Goal: Task Accomplishment & Management: Use online tool/utility

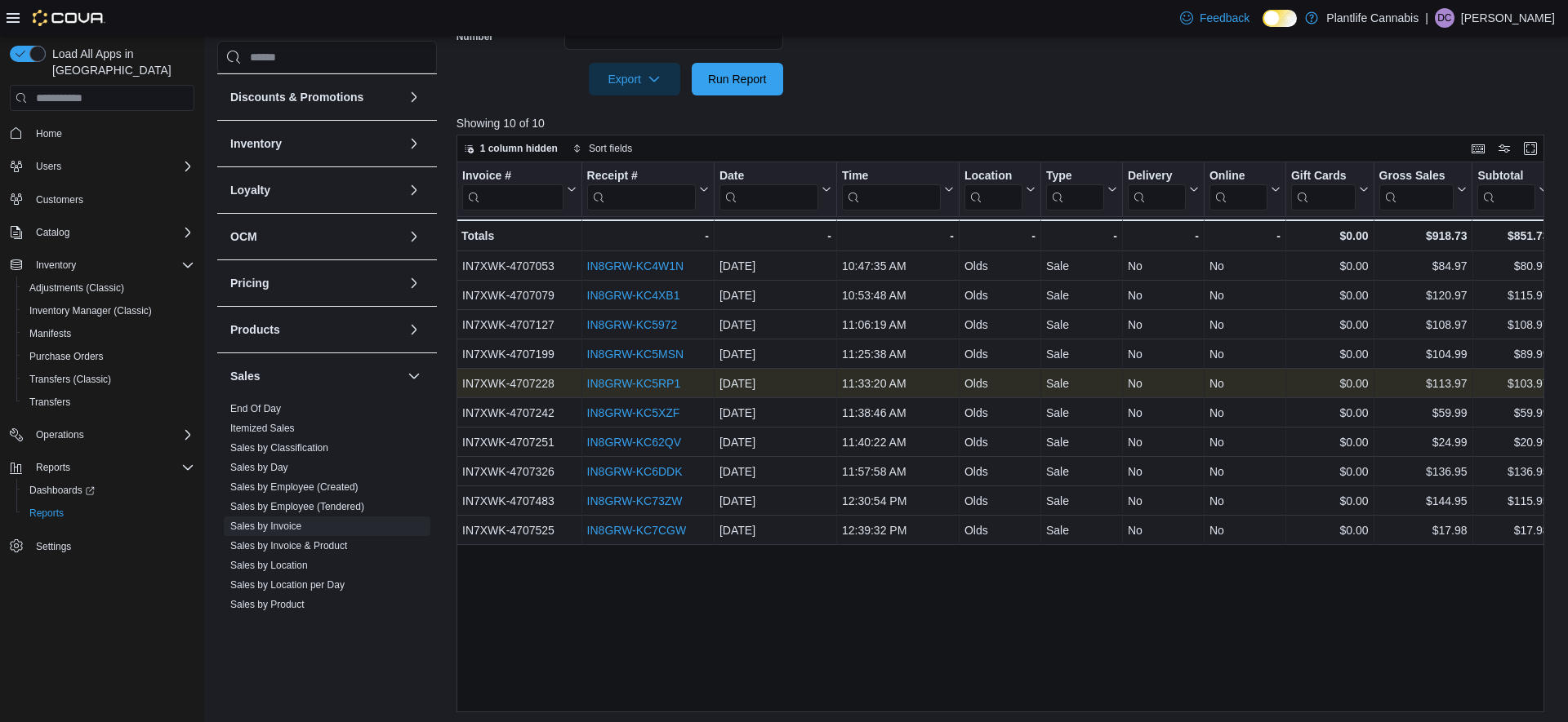
click at [673, 382] on link "IN8GRW-KC5RP1" at bounding box center [633, 384] width 94 height 13
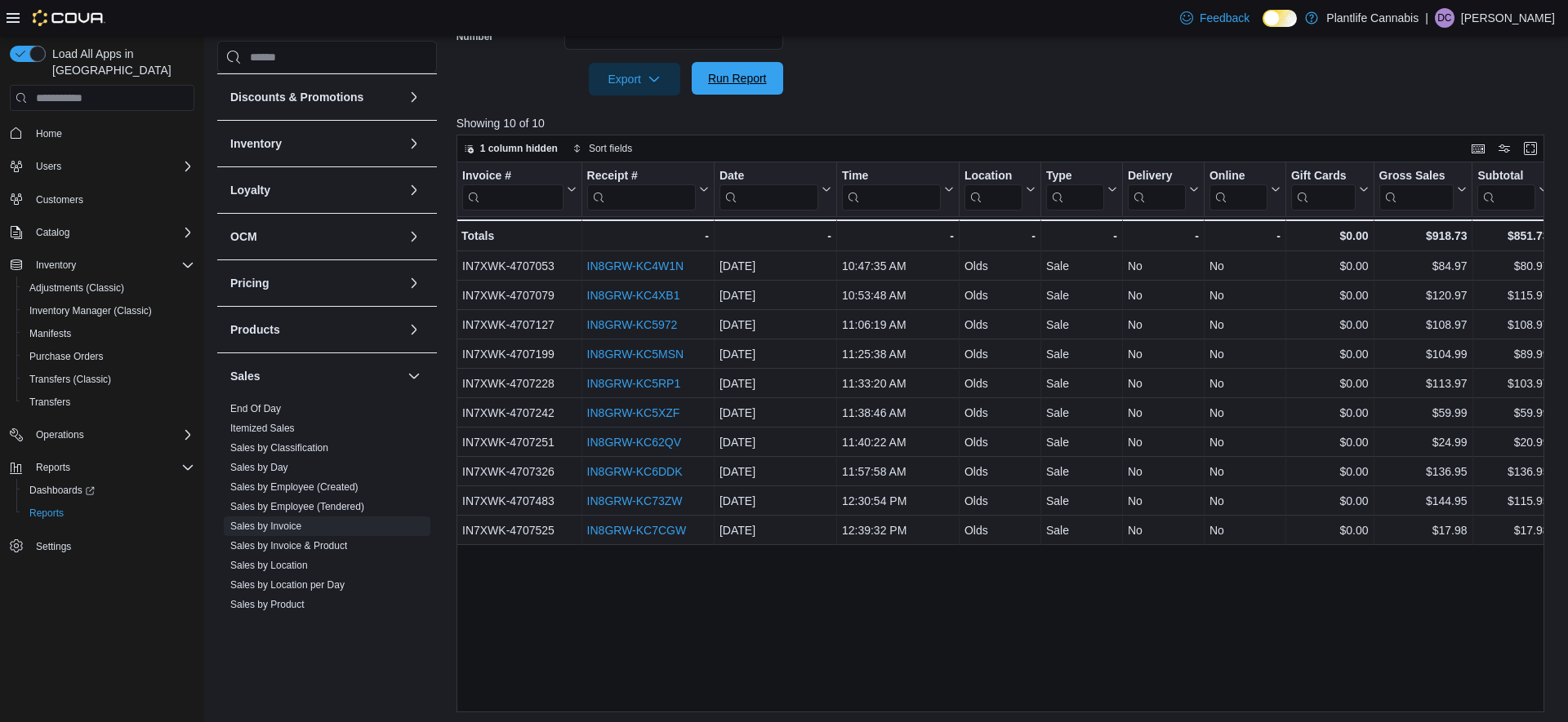
click at [743, 81] on span "Run Report" at bounding box center [737, 78] width 58 height 16
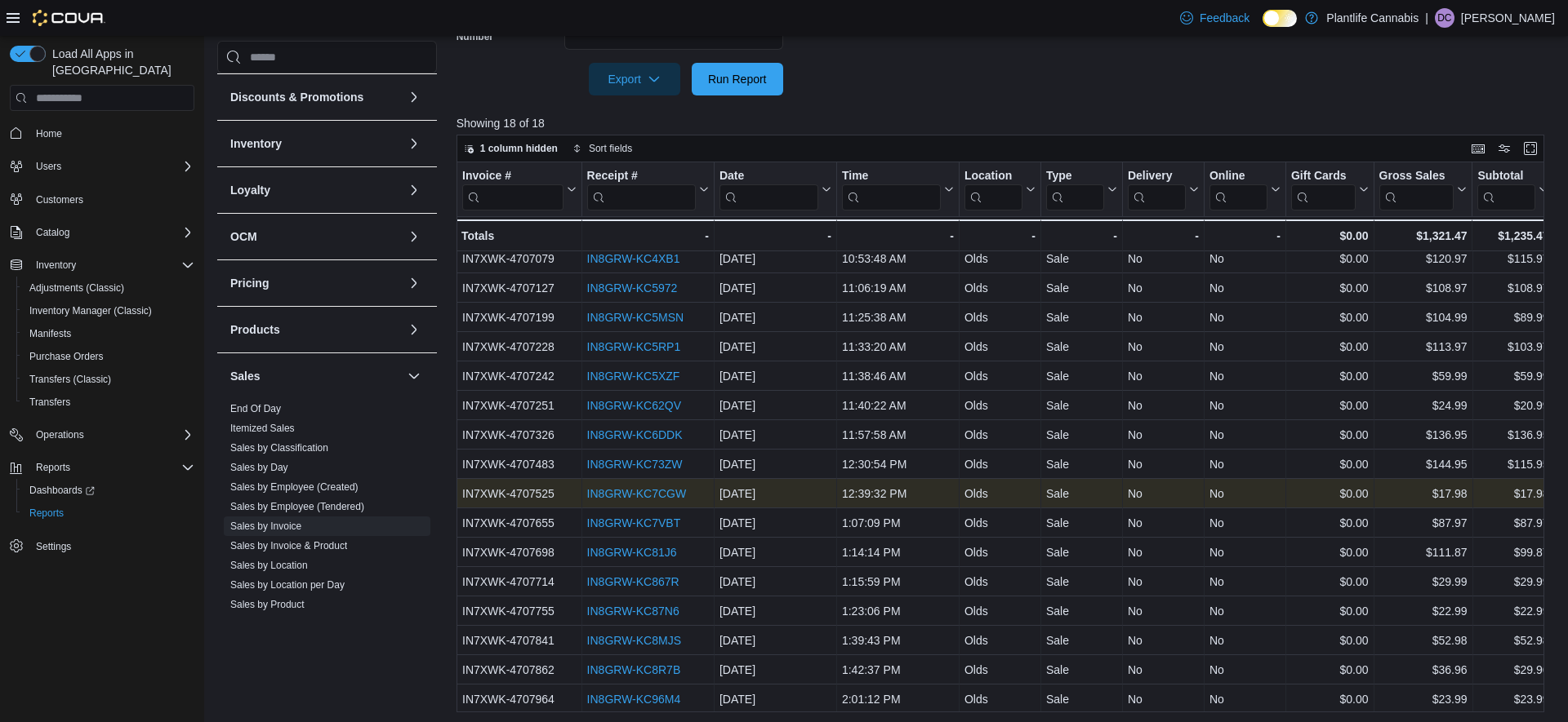
scroll to position [68, 0]
click at [885, 491] on div "1:07:09 PM" at bounding box center [897, 491] width 112 height 20
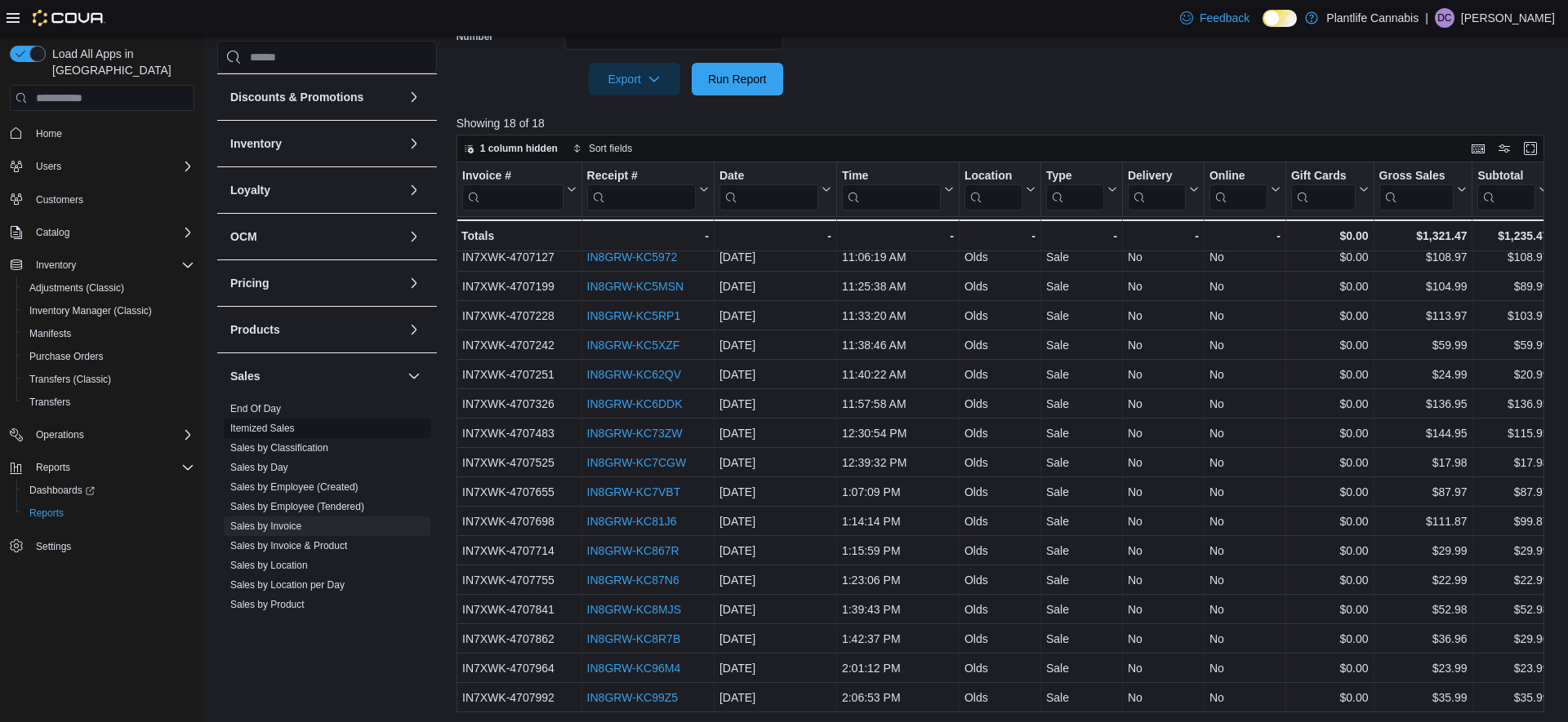
click at [330, 506] on link "Sales by Employee (Tendered)" at bounding box center [297, 506] width 134 height 11
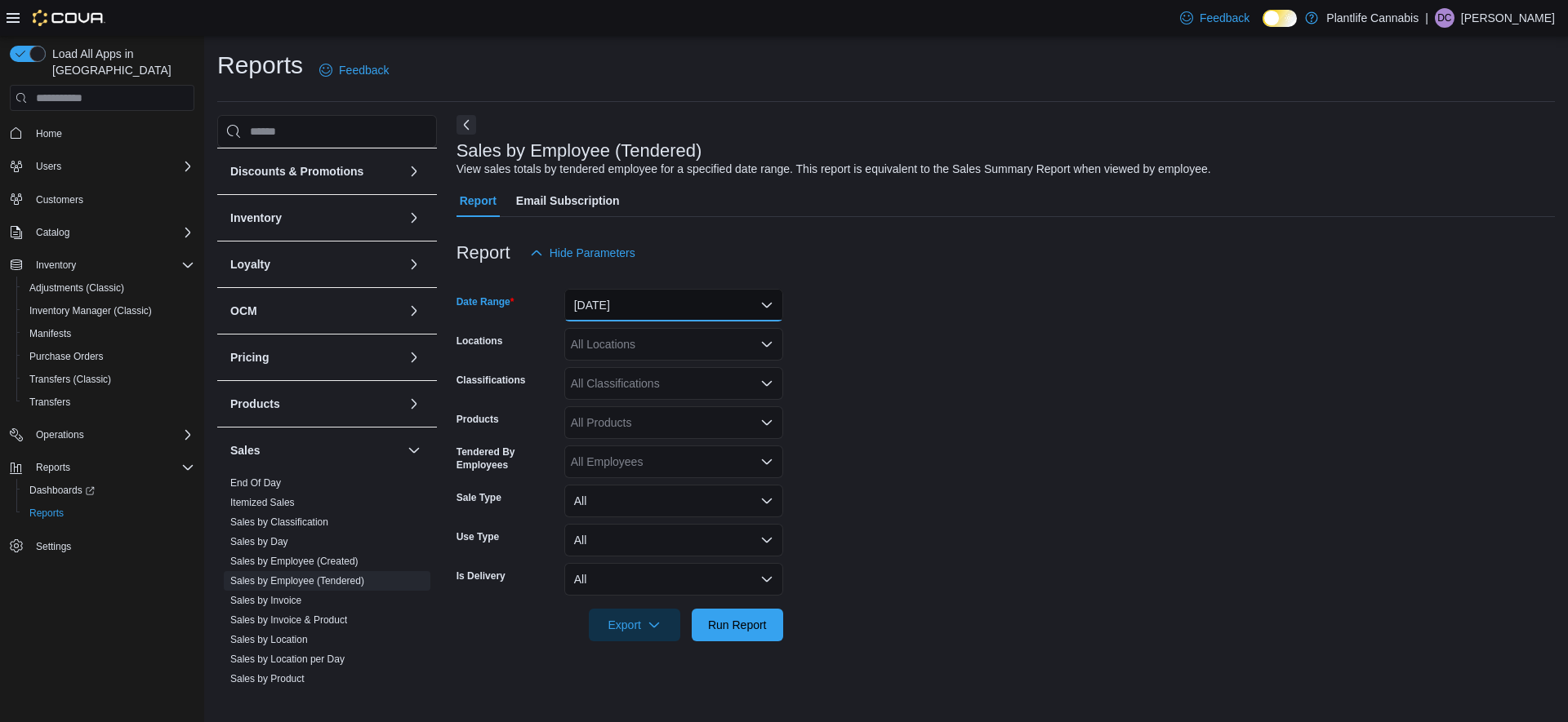
drag, startPoint x: 636, startPoint y: 312, endPoint x: 626, endPoint y: 320, distance: 12.8
click at [636, 313] on button "[DATE]" at bounding box center [673, 305] width 218 height 33
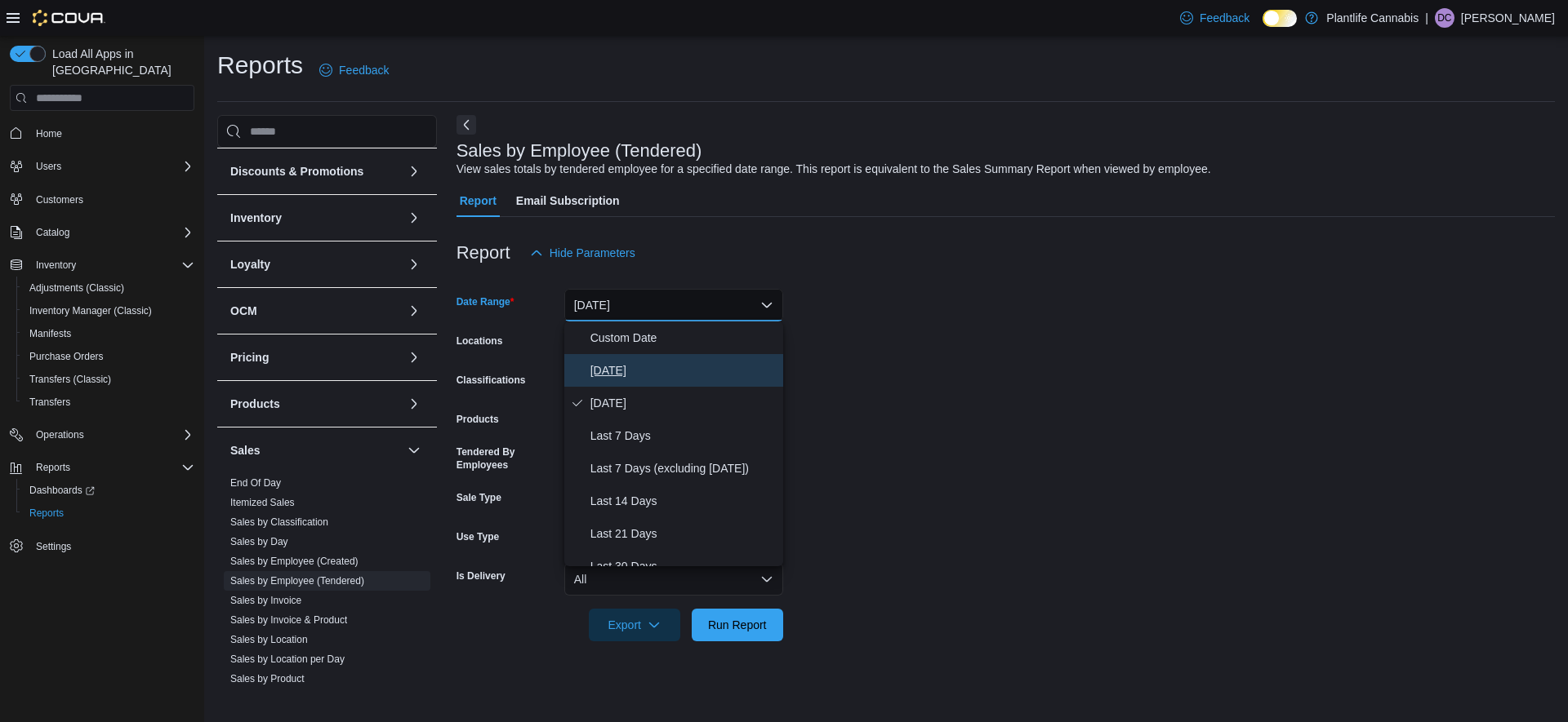
click at [599, 363] on span "[DATE]" at bounding box center [684, 370] width 186 height 20
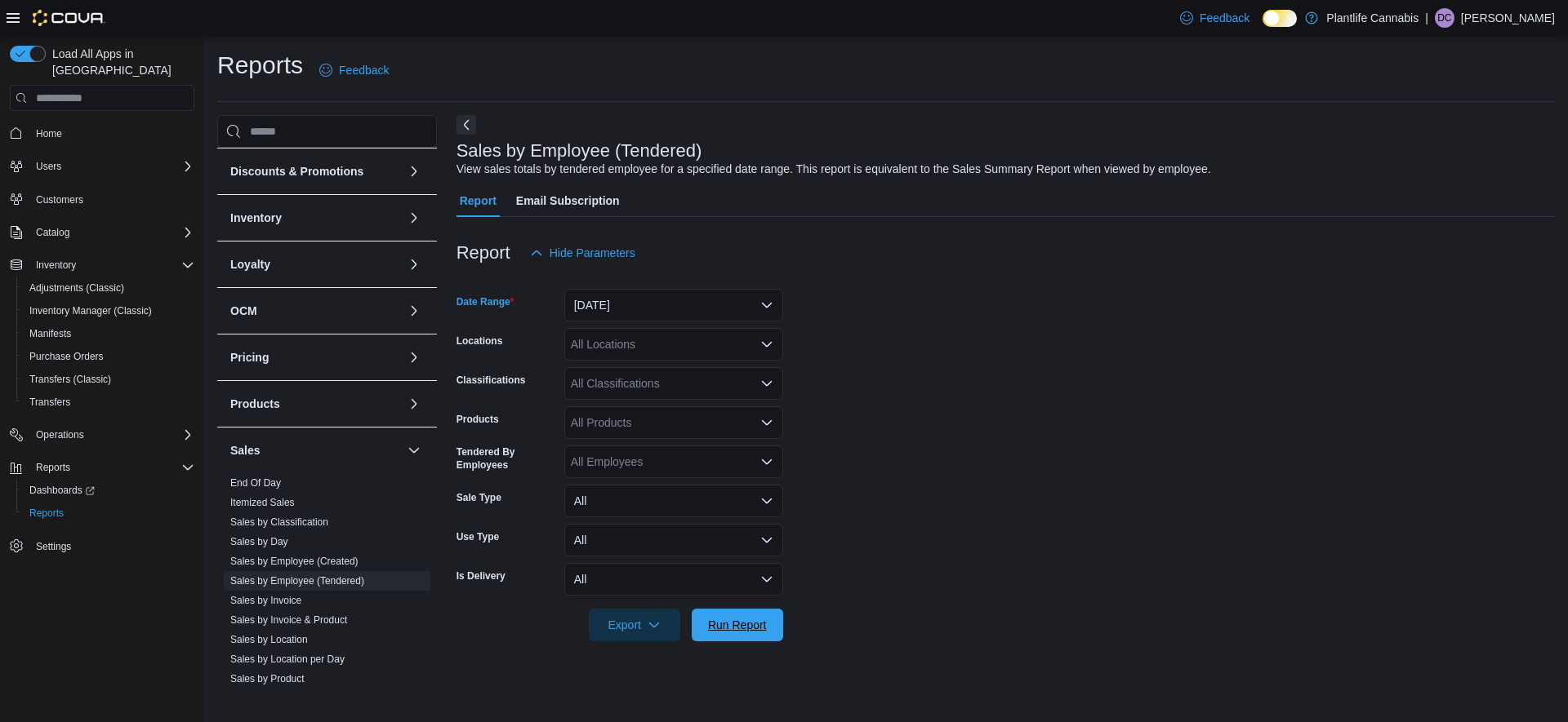
drag, startPoint x: 758, startPoint y: 623, endPoint x: 924, endPoint y: 511, distance: 200.2
click at [758, 623] on span "Run Report" at bounding box center [737, 624] width 58 height 16
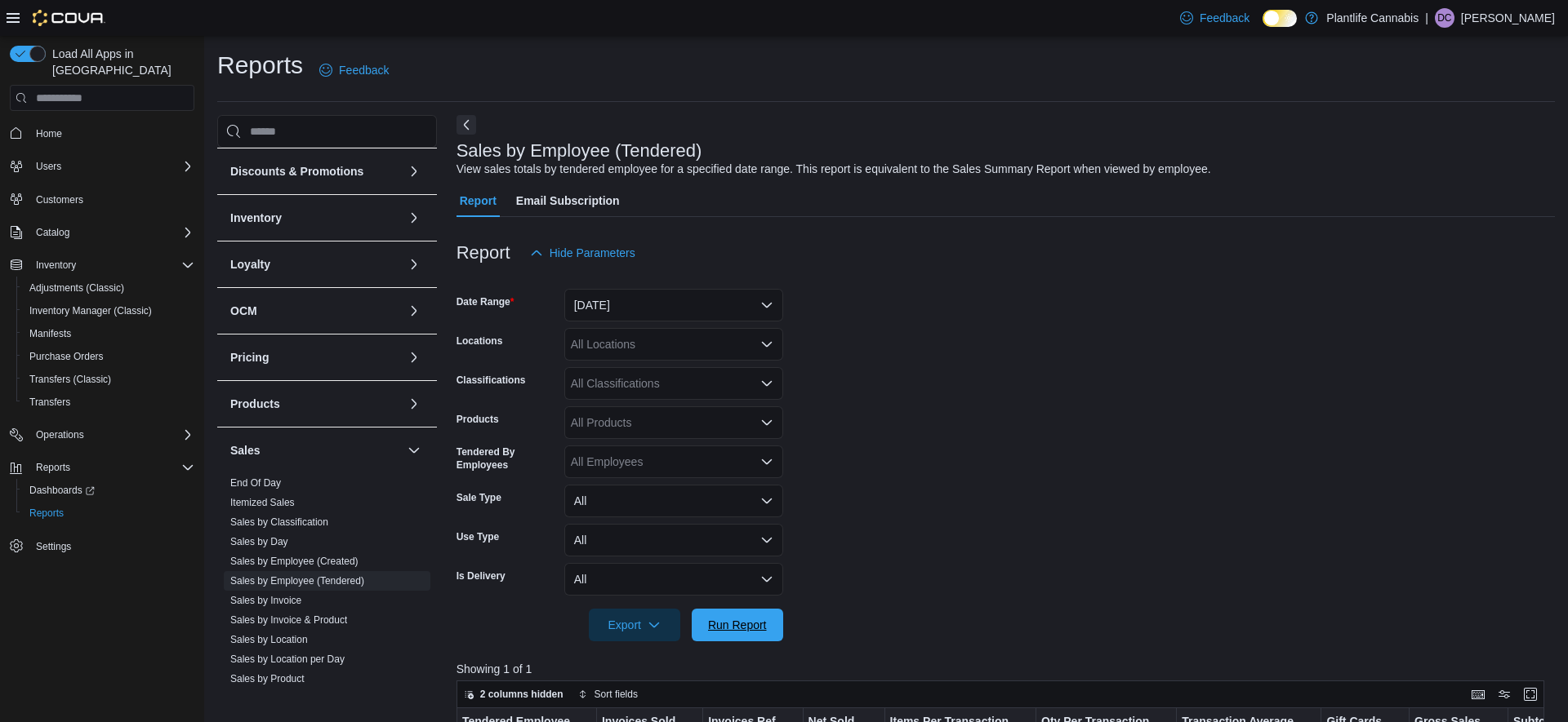
drag, startPoint x: 764, startPoint y: 628, endPoint x: 952, endPoint y: 551, distance: 203.2
click at [764, 627] on span "Run Report" at bounding box center [737, 624] width 58 height 16
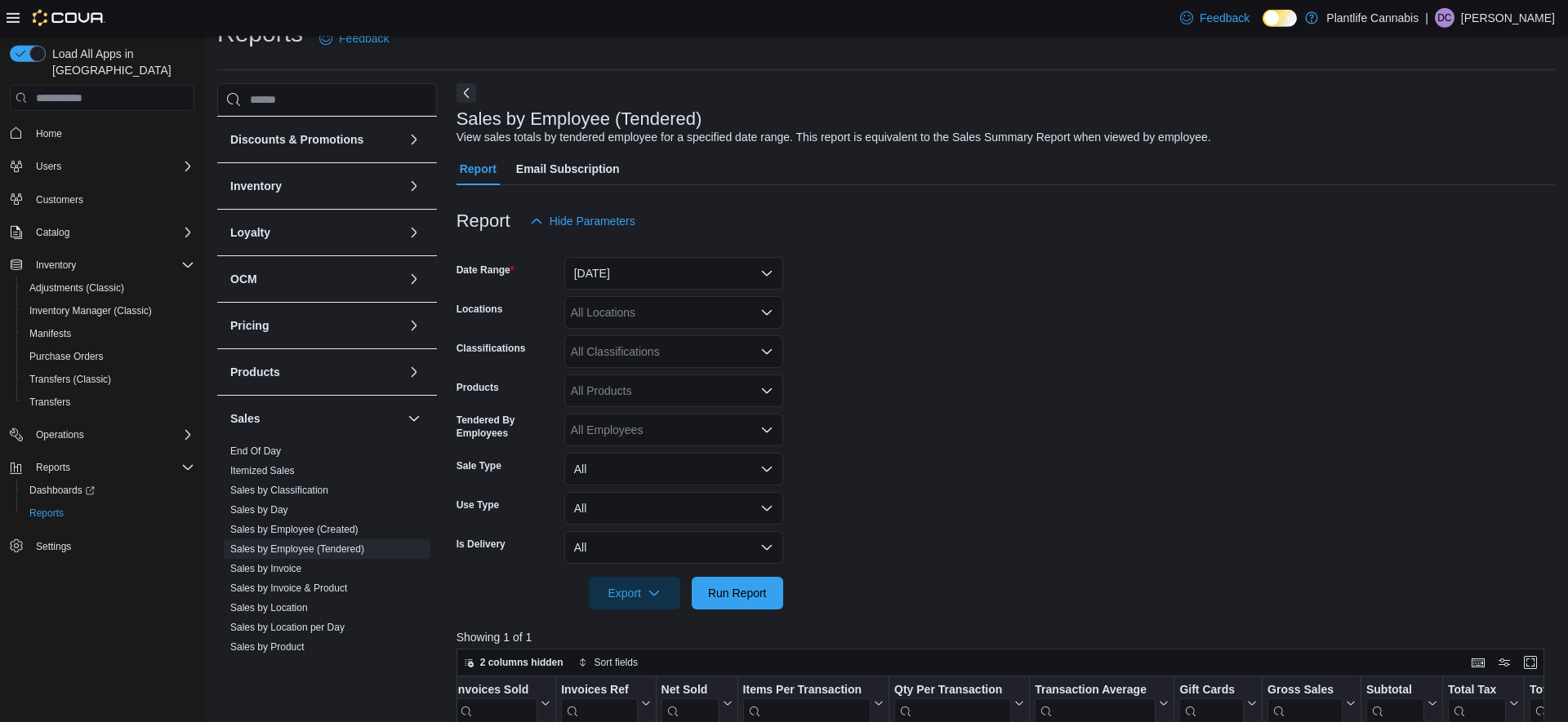
scroll to position [28, 0]
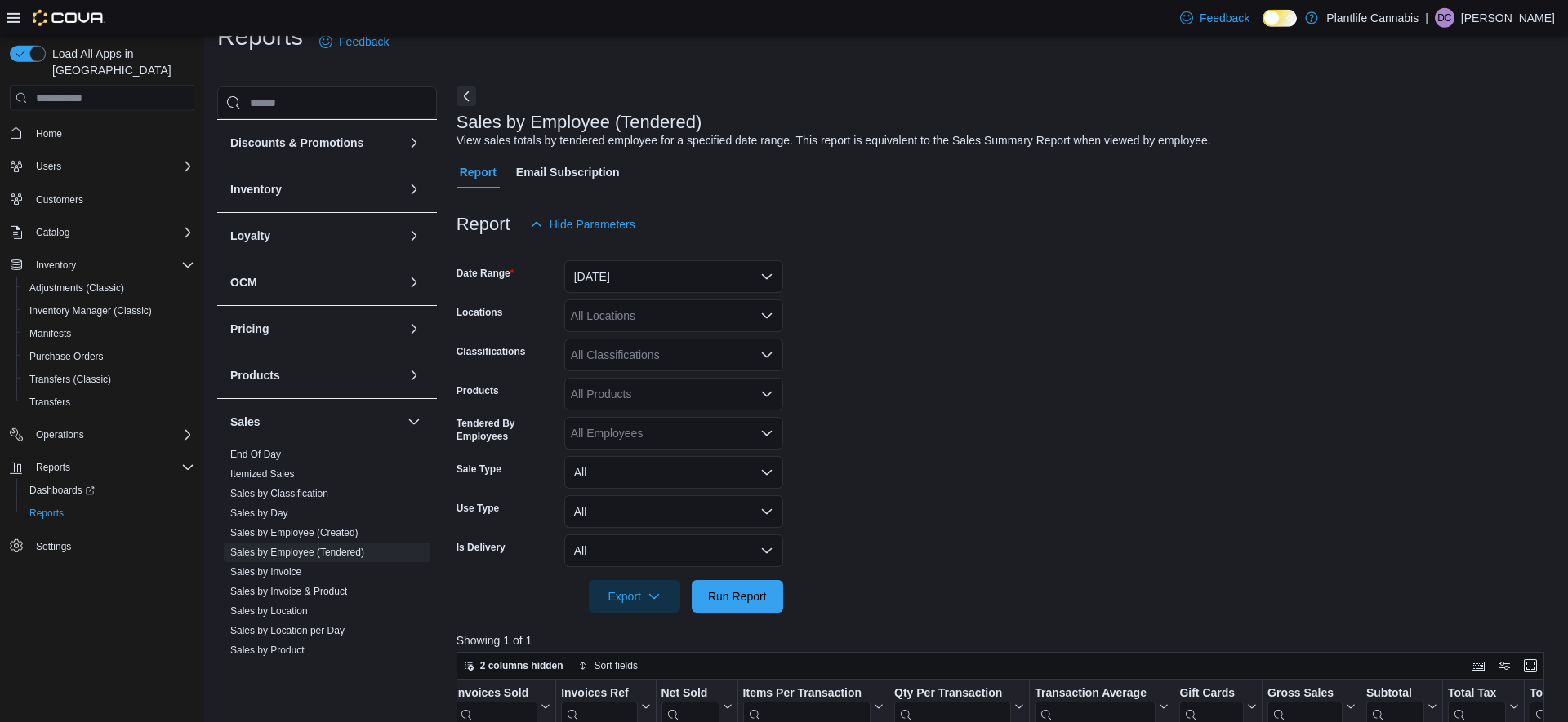
click at [685, 358] on div "All Classifications" at bounding box center [673, 355] width 218 height 33
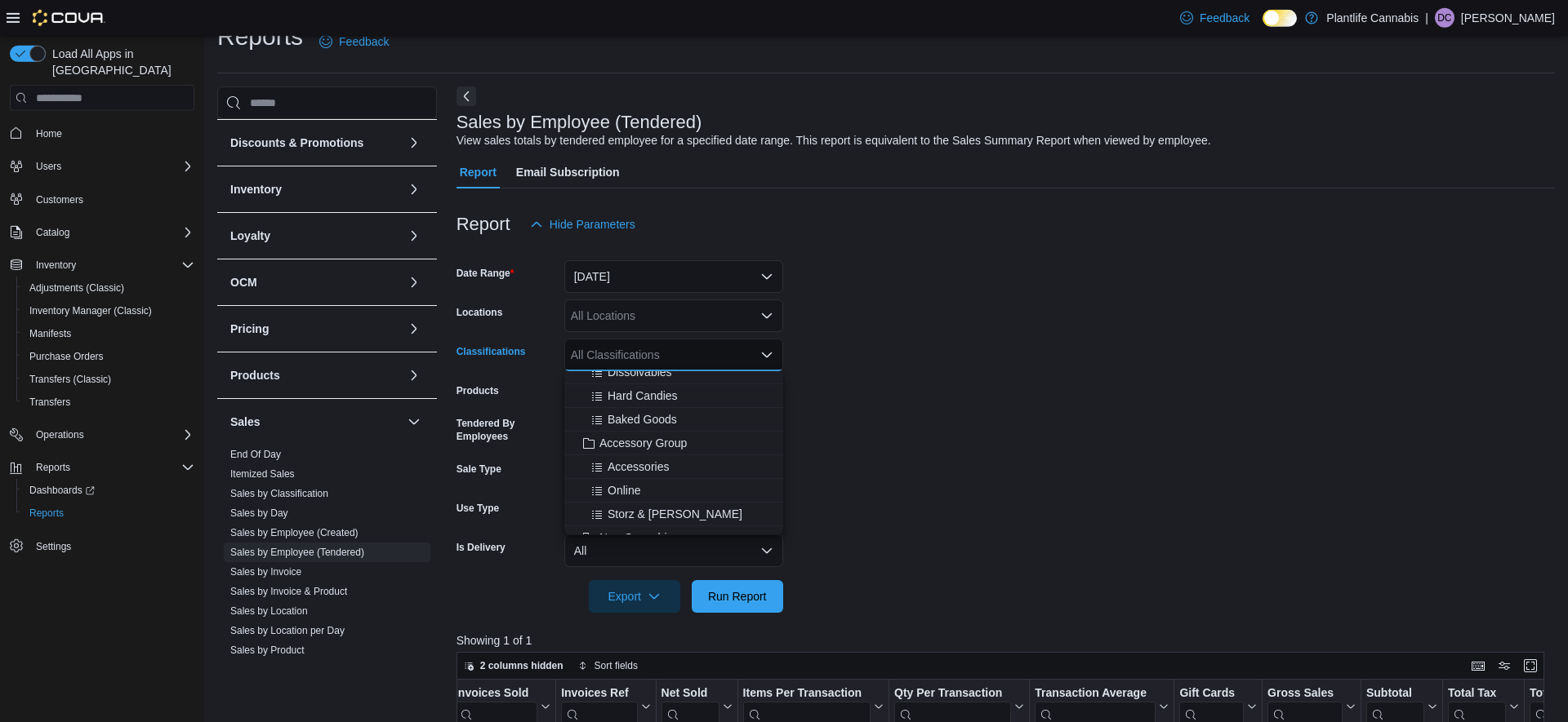
scroll to position [179, 0]
click at [671, 441] on span "Accessory Group" at bounding box center [642, 440] width 88 height 16
drag, startPoint x: 749, startPoint y: 592, endPoint x: 966, endPoint y: 556, distance: 220.0
click at [748, 592] on span "Run Report" at bounding box center [737, 596] width 58 height 16
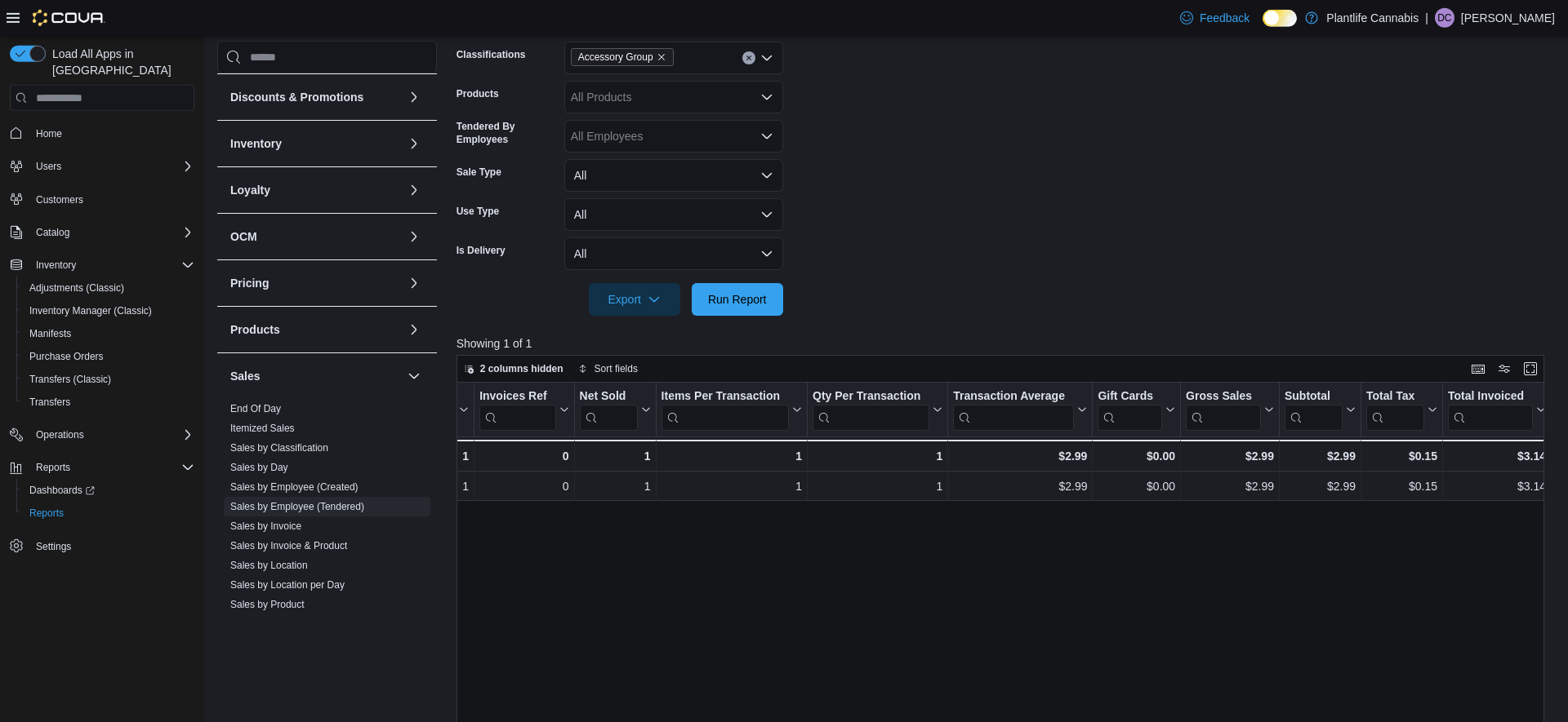
scroll to position [0, 231]
